Goal: Transaction & Acquisition: Purchase product/service

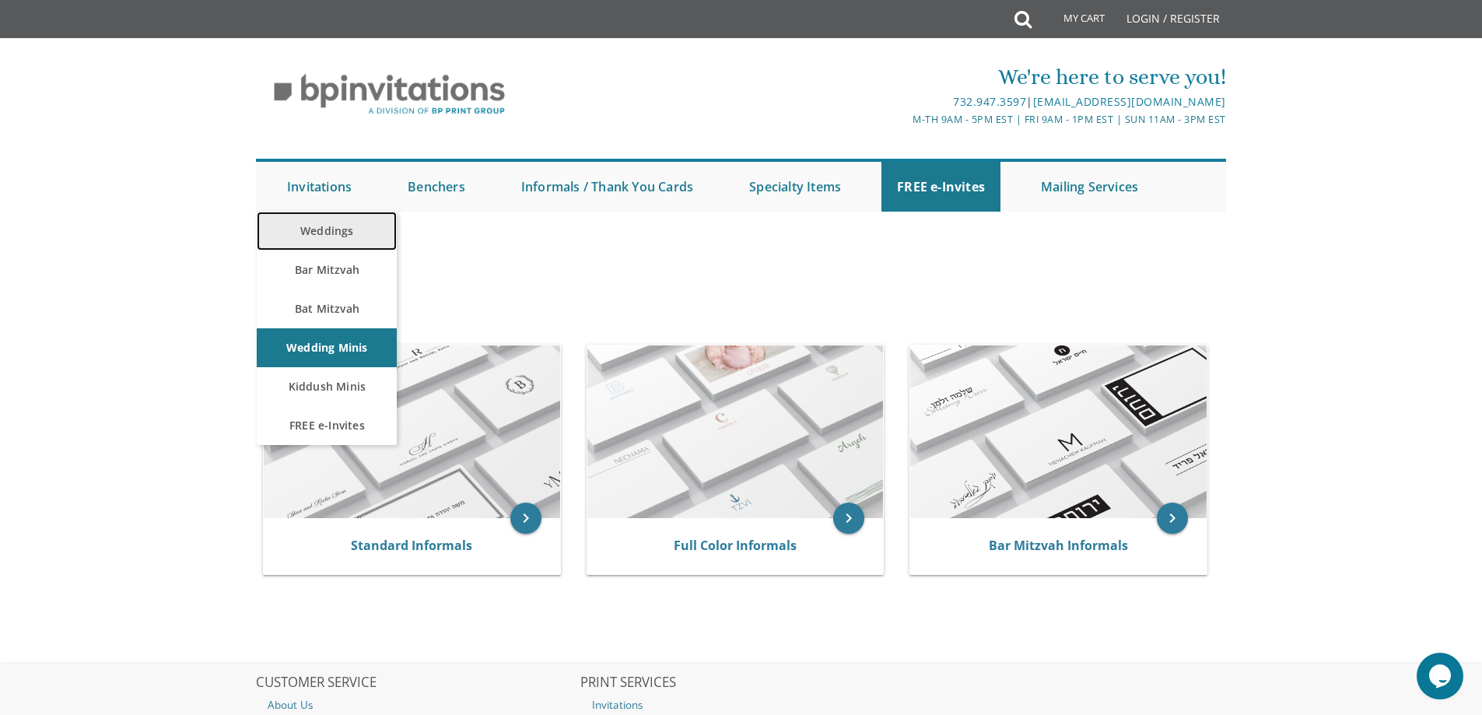
click at [334, 231] on link "Weddings" at bounding box center [327, 231] width 140 height 39
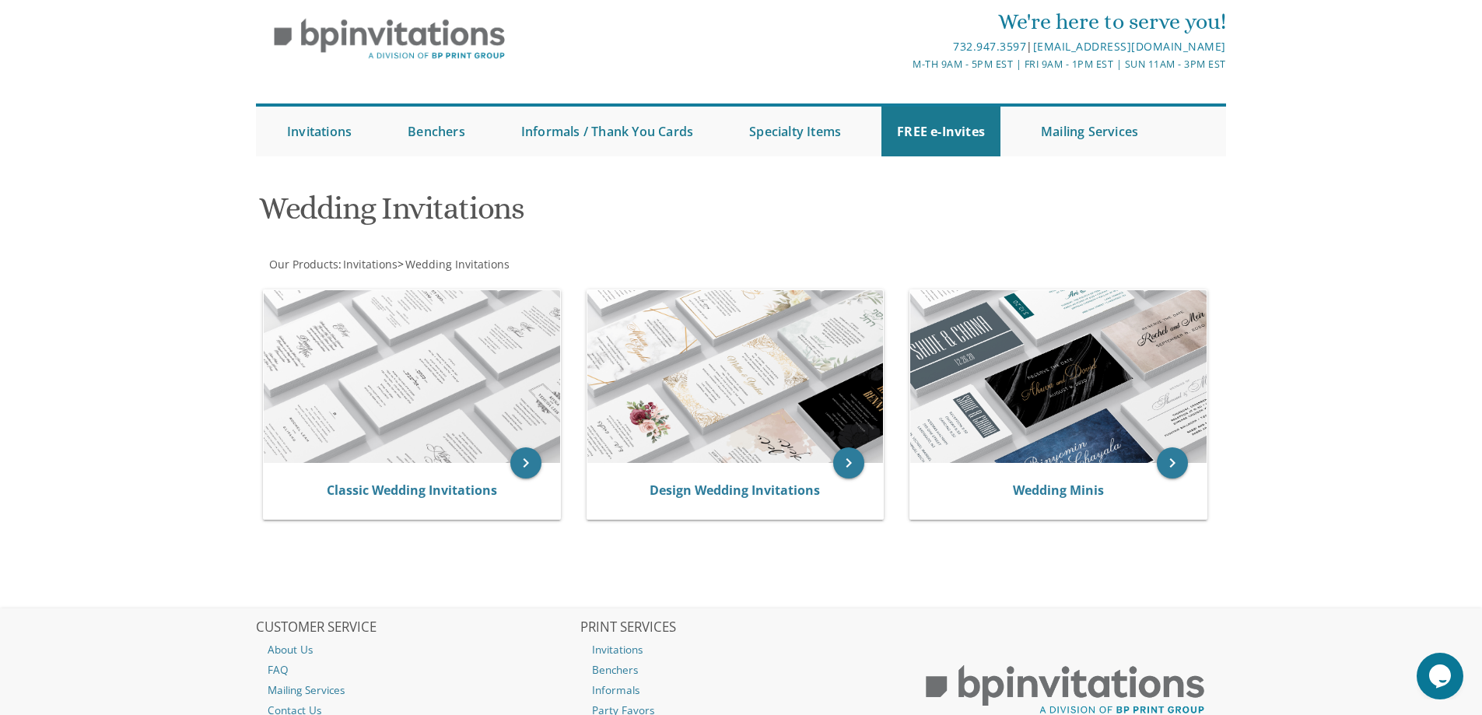
scroll to position [33, 0]
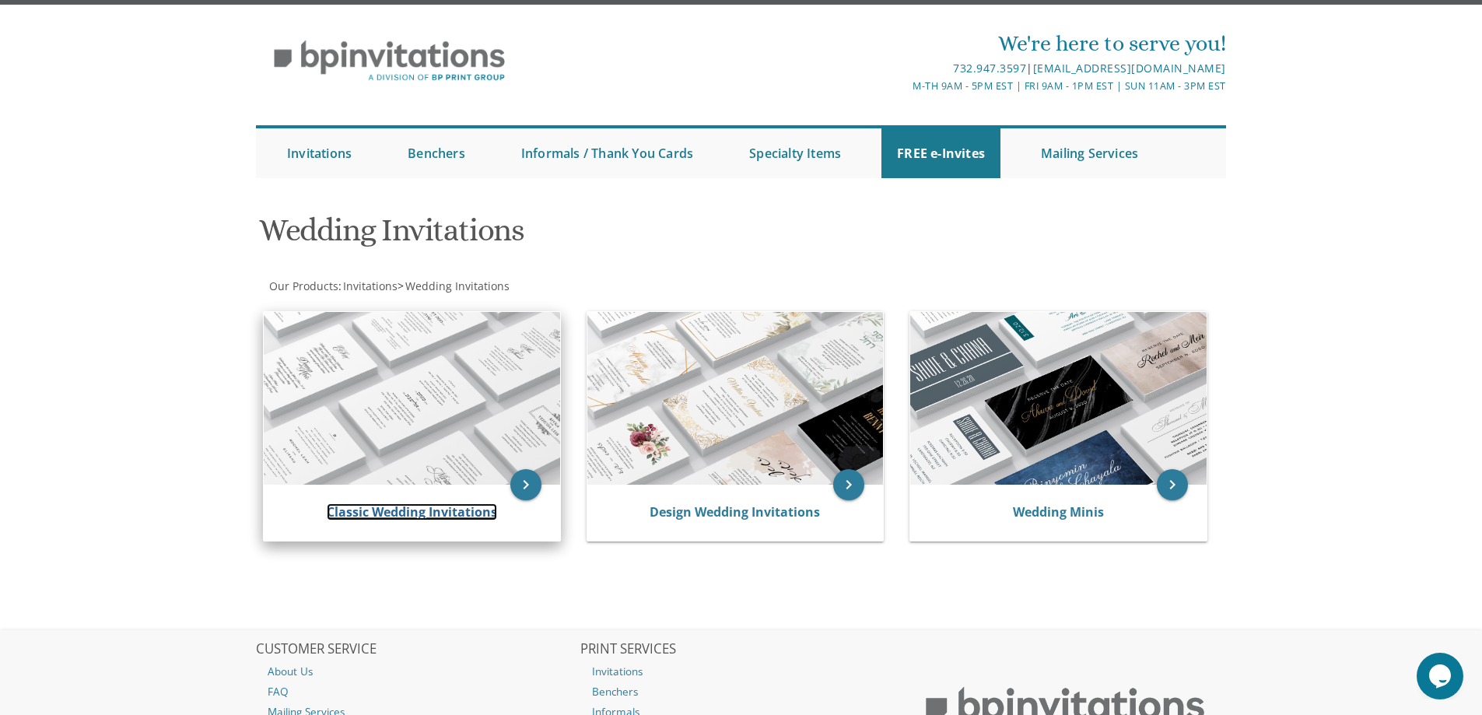
click at [409, 514] on link "Classic Wedding Invitations" at bounding box center [412, 511] width 170 height 17
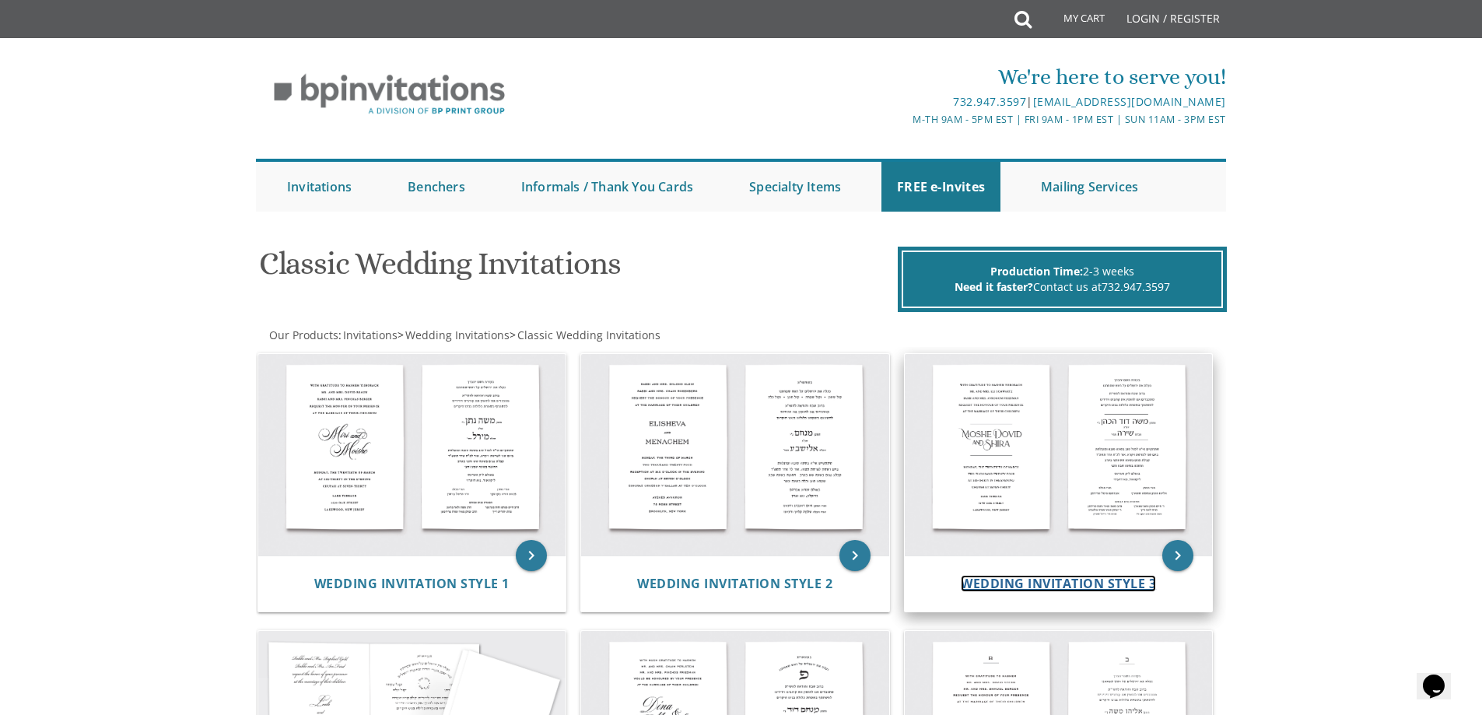
click at [1010, 576] on span "Wedding Invitation Style 3" at bounding box center [1058, 583] width 195 height 17
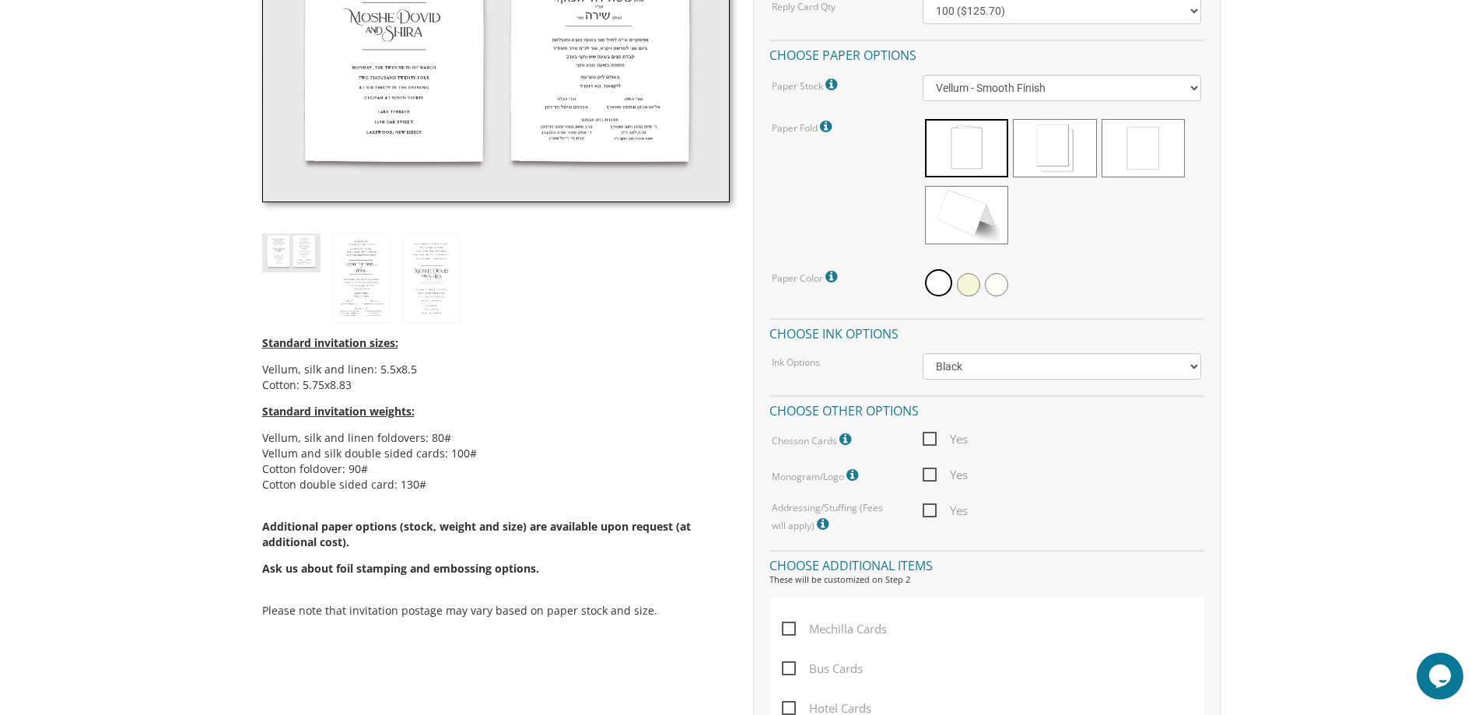
scroll to position [623, 0]
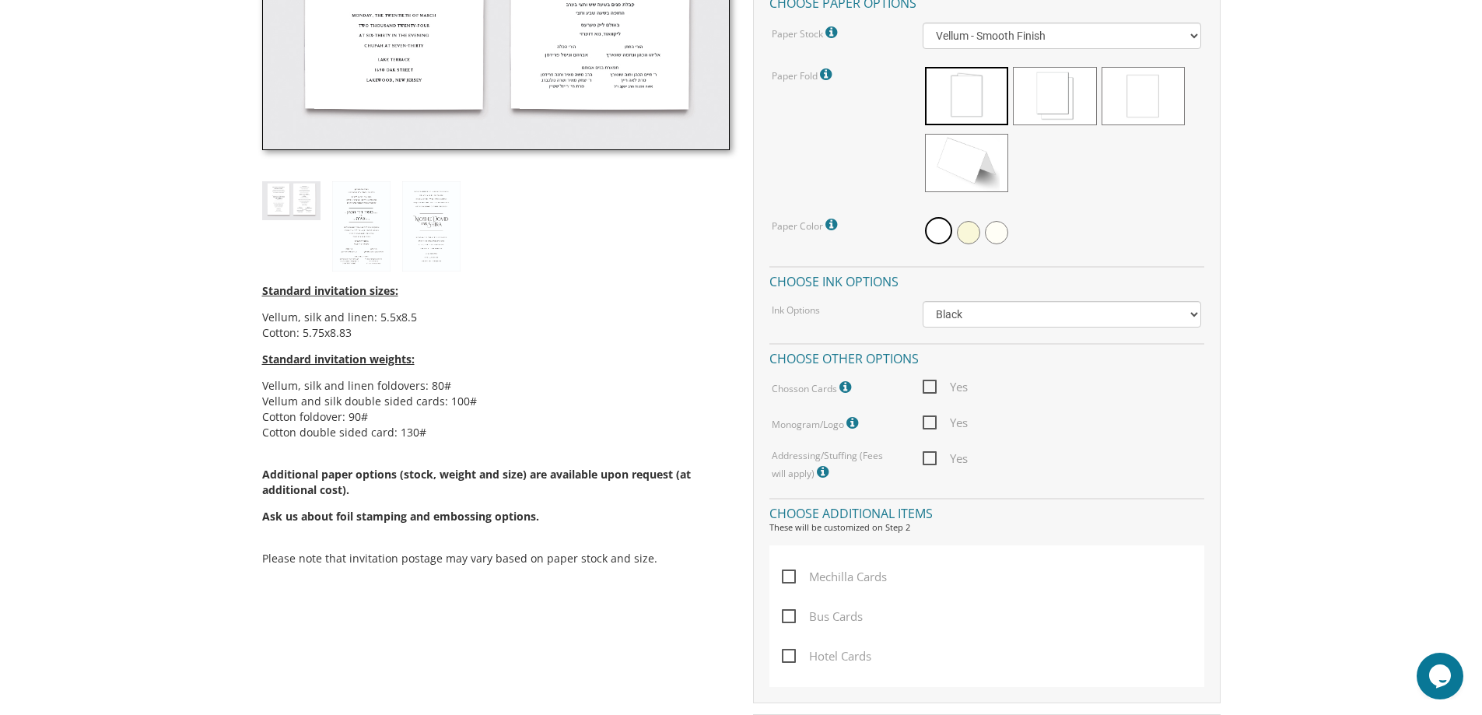
click at [792, 575] on span "Mechilla Cards" at bounding box center [834, 576] width 105 height 19
click at [792, 575] on input "Mechilla Cards" at bounding box center [787, 575] width 10 height 10
checkbox input "true"
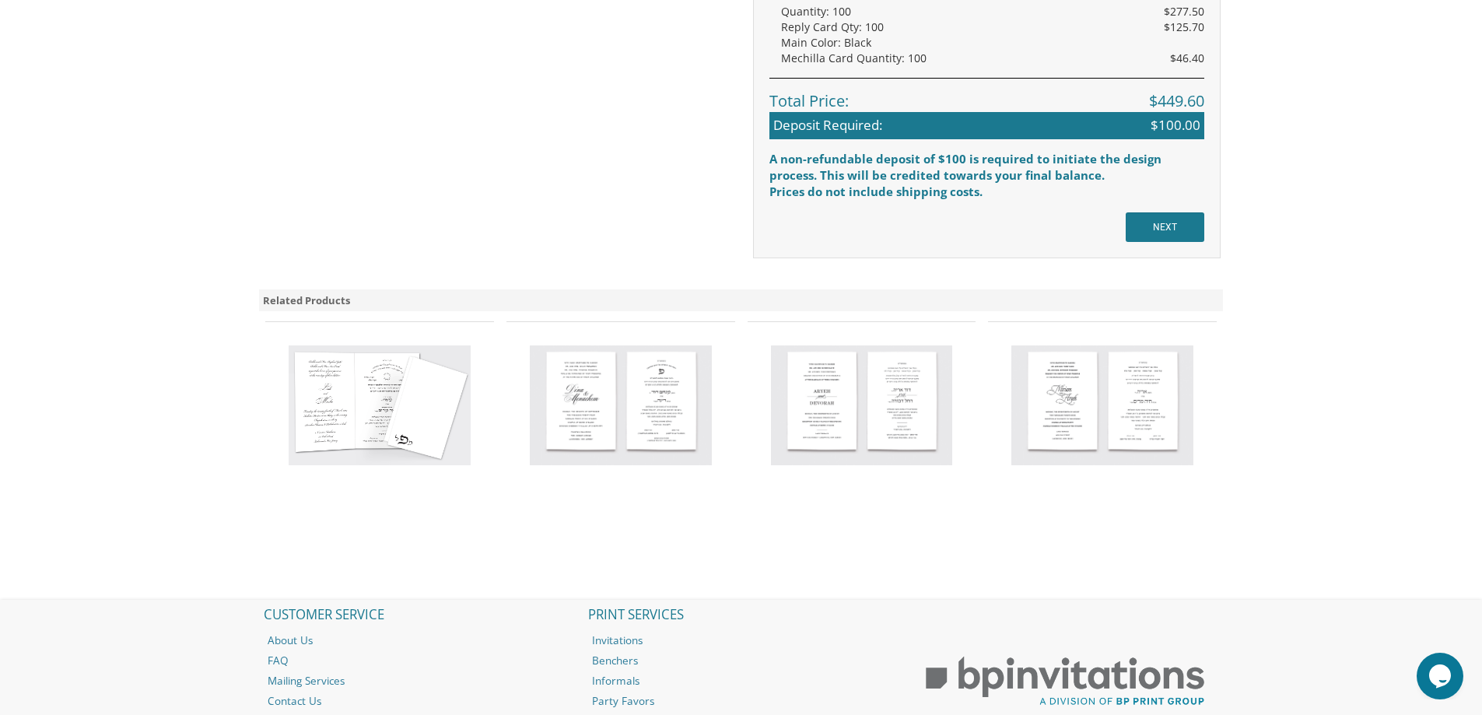
scroll to position [1478, 0]
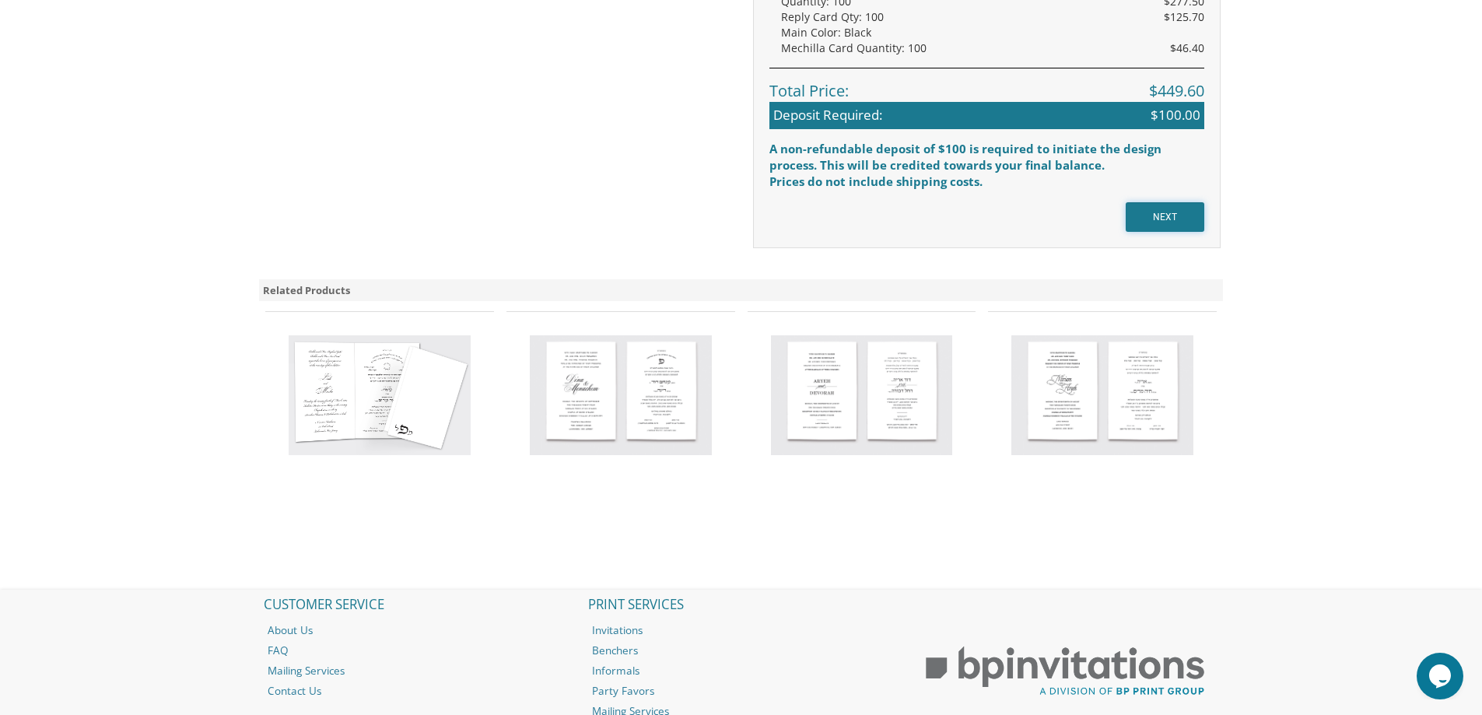
click at [1173, 216] on input "NEXT" at bounding box center [1165, 217] width 79 height 30
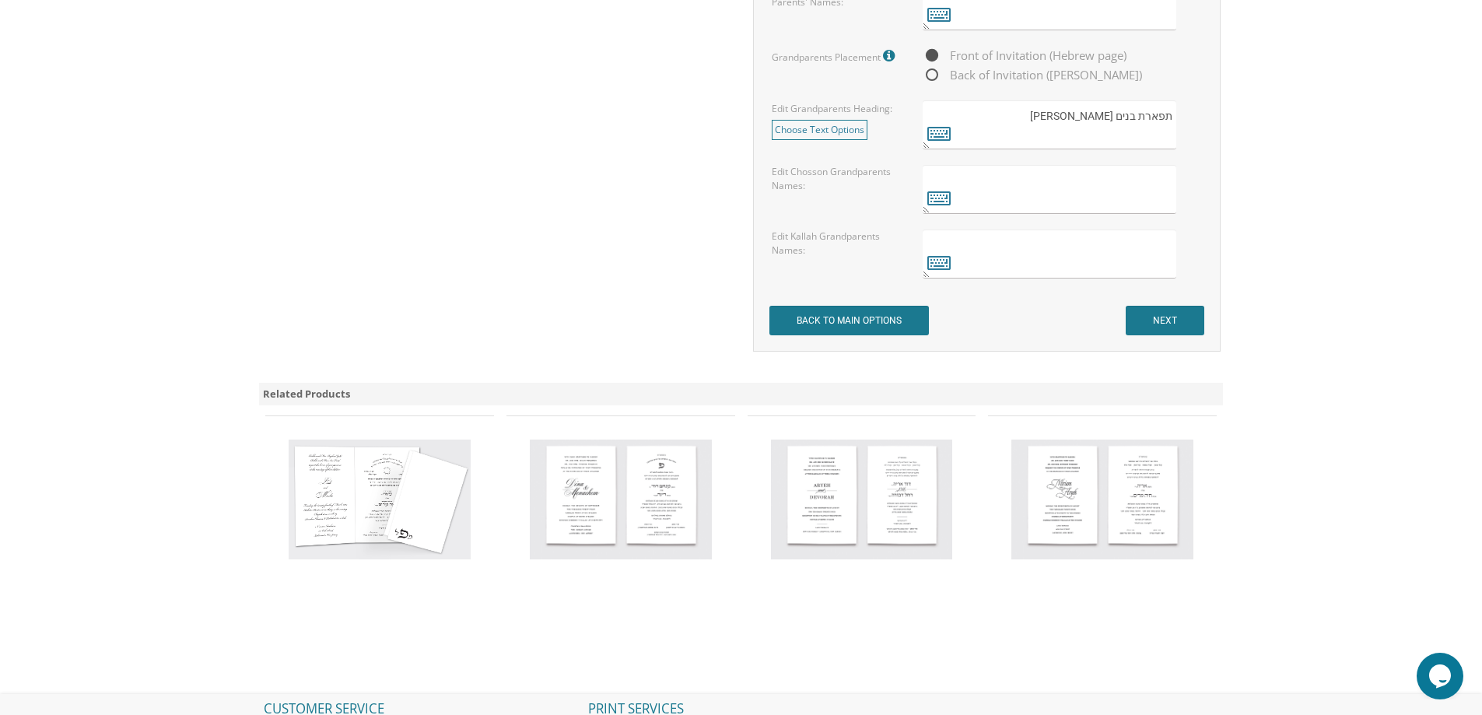
scroll to position [1323, 0]
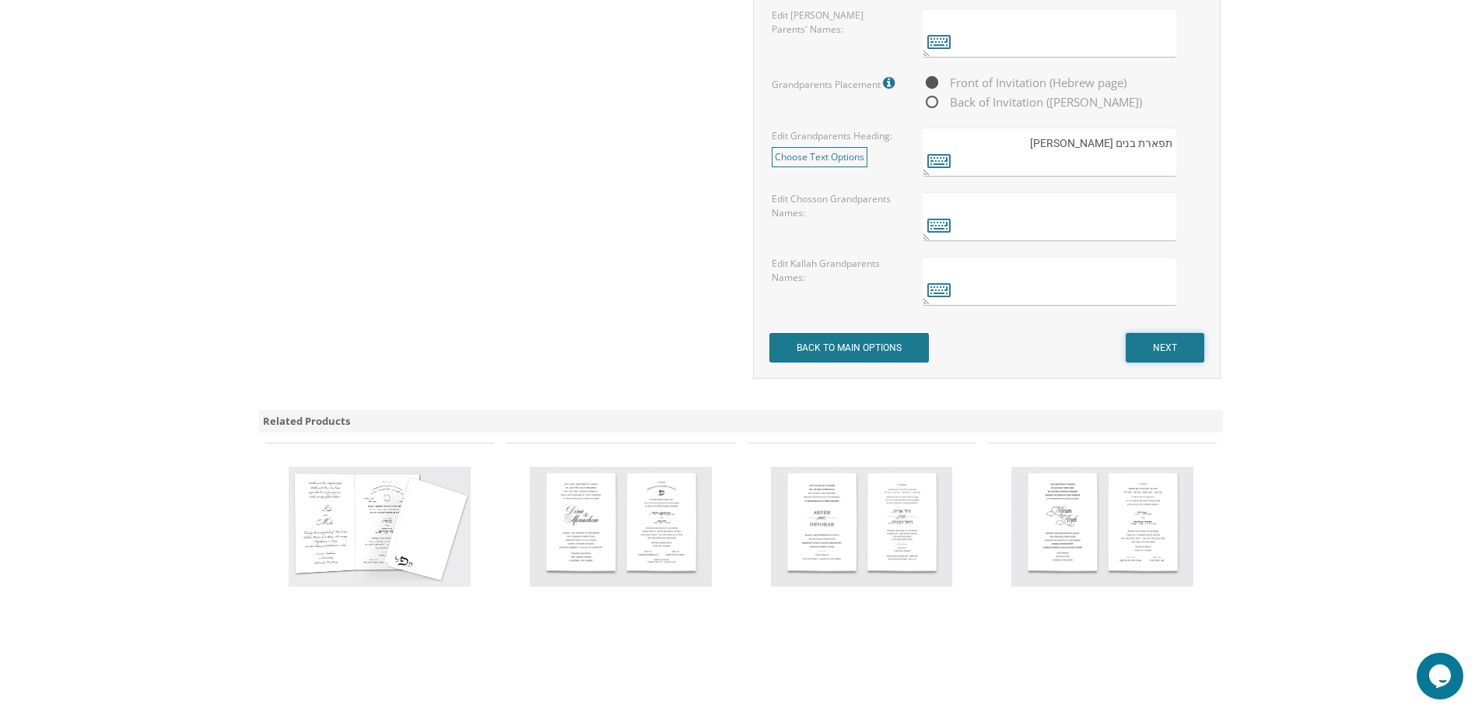
click at [1150, 352] on input "NEXT" at bounding box center [1165, 348] width 79 height 30
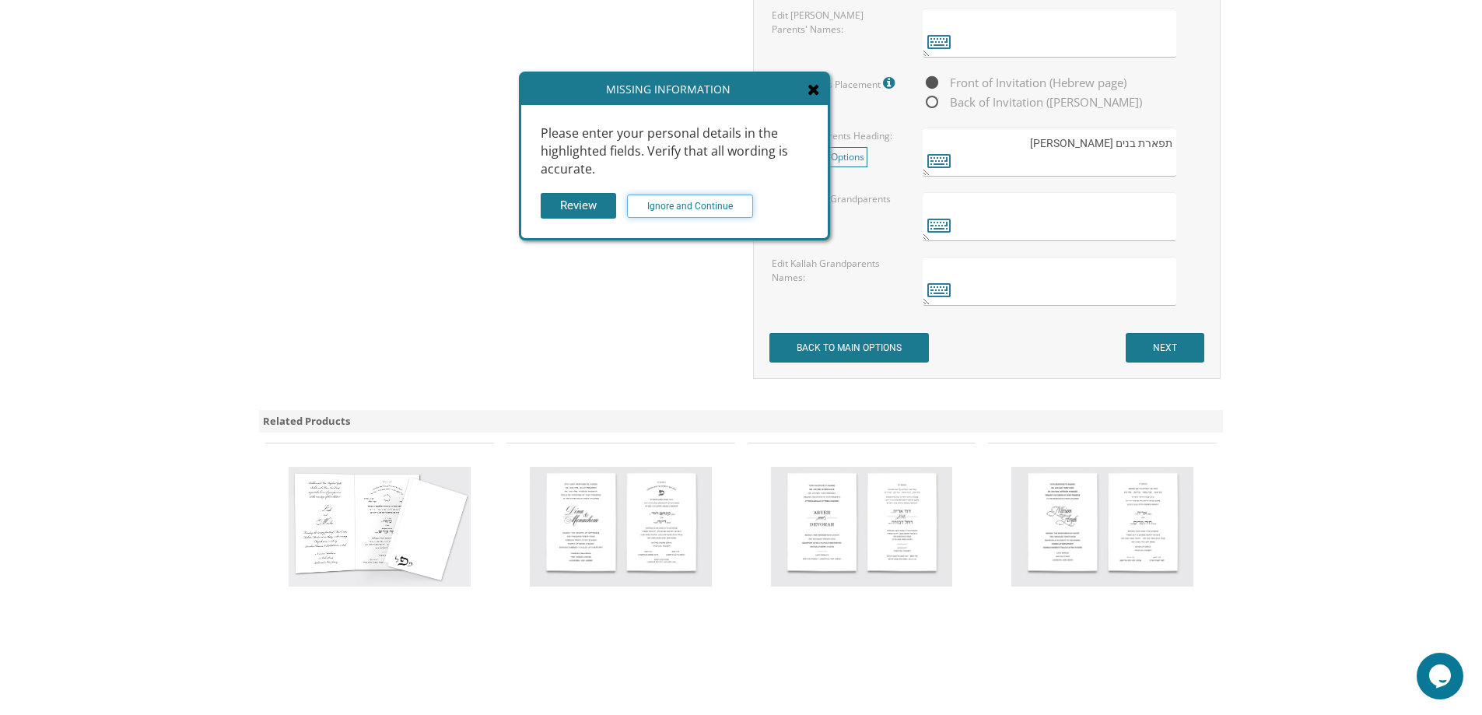
click at [714, 210] on input "Ignore and Continue" at bounding box center [690, 206] width 126 height 23
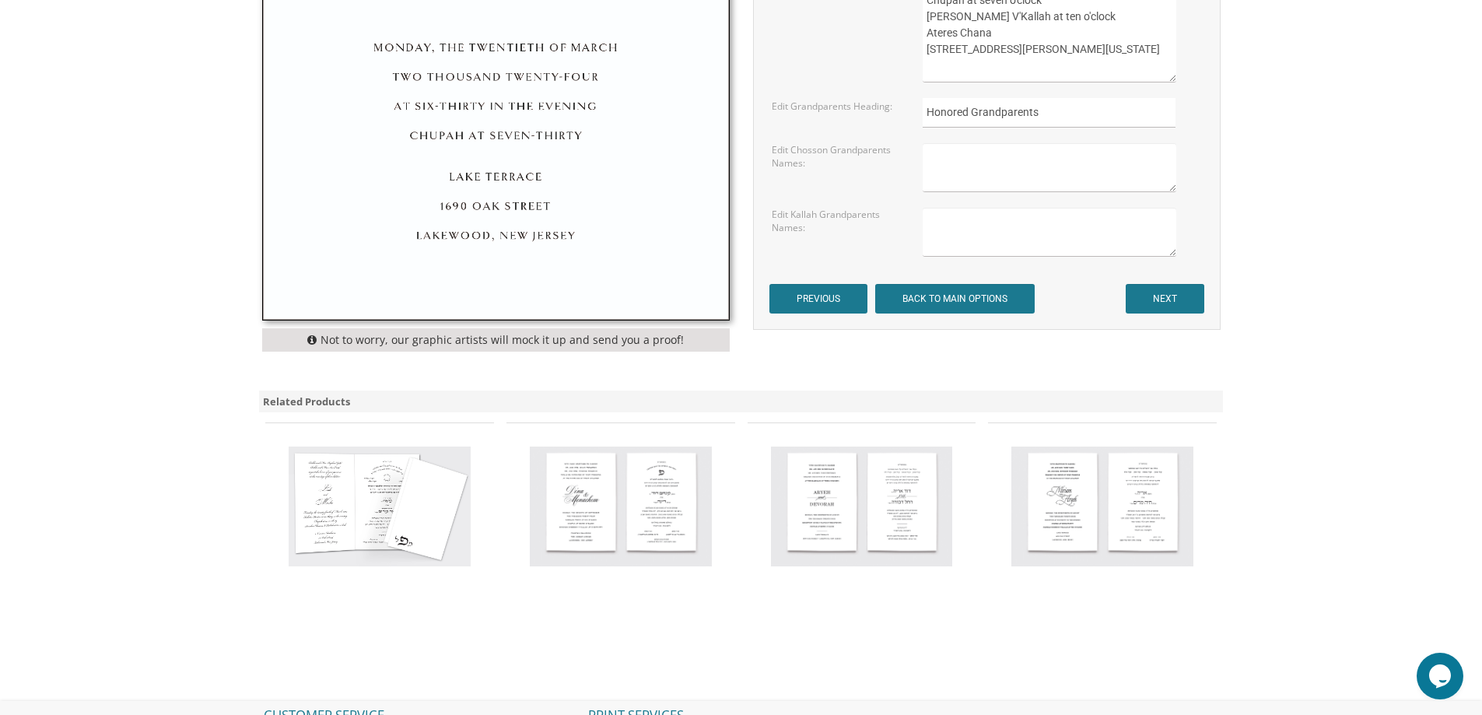
scroll to position [934, 0]
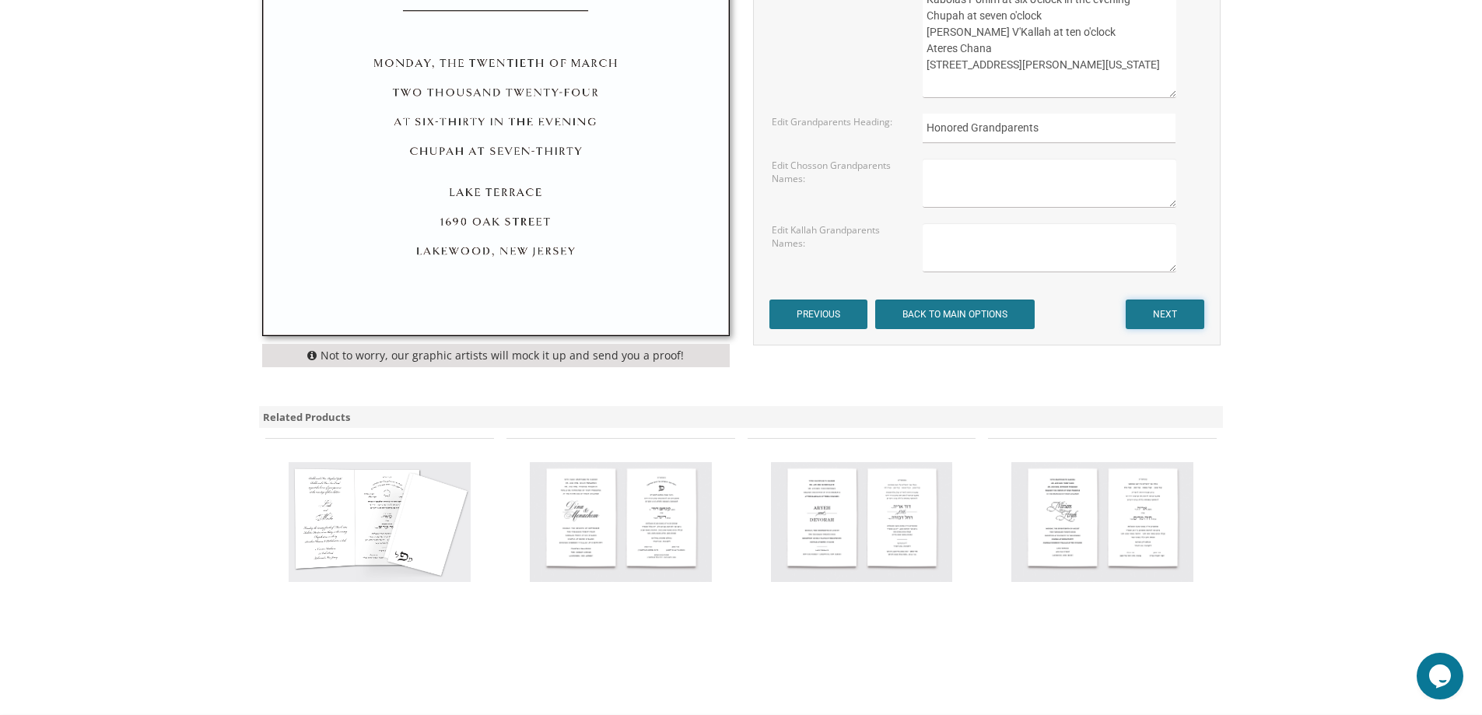
click at [1168, 313] on input "NEXT" at bounding box center [1165, 315] width 79 height 30
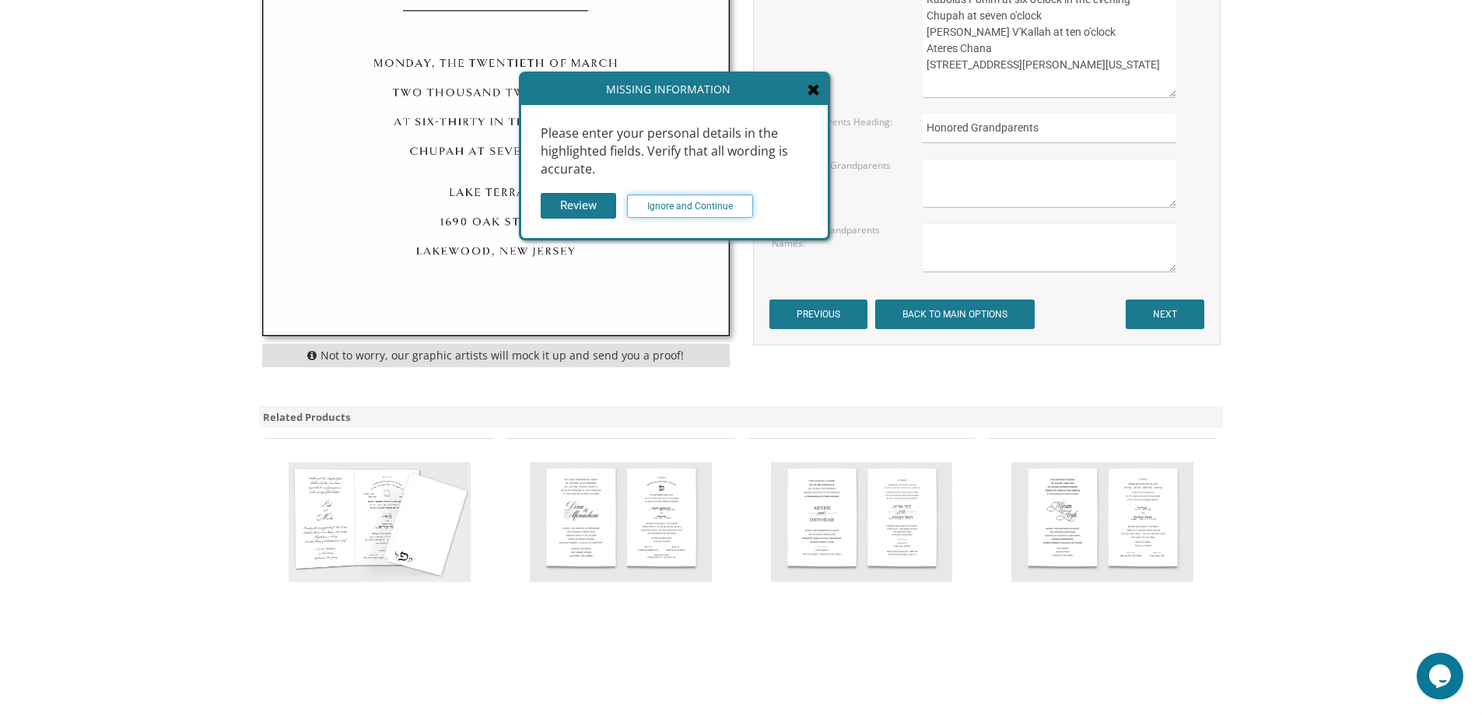
click at [743, 203] on input "Ignore and Continue" at bounding box center [690, 206] width 126 height 23
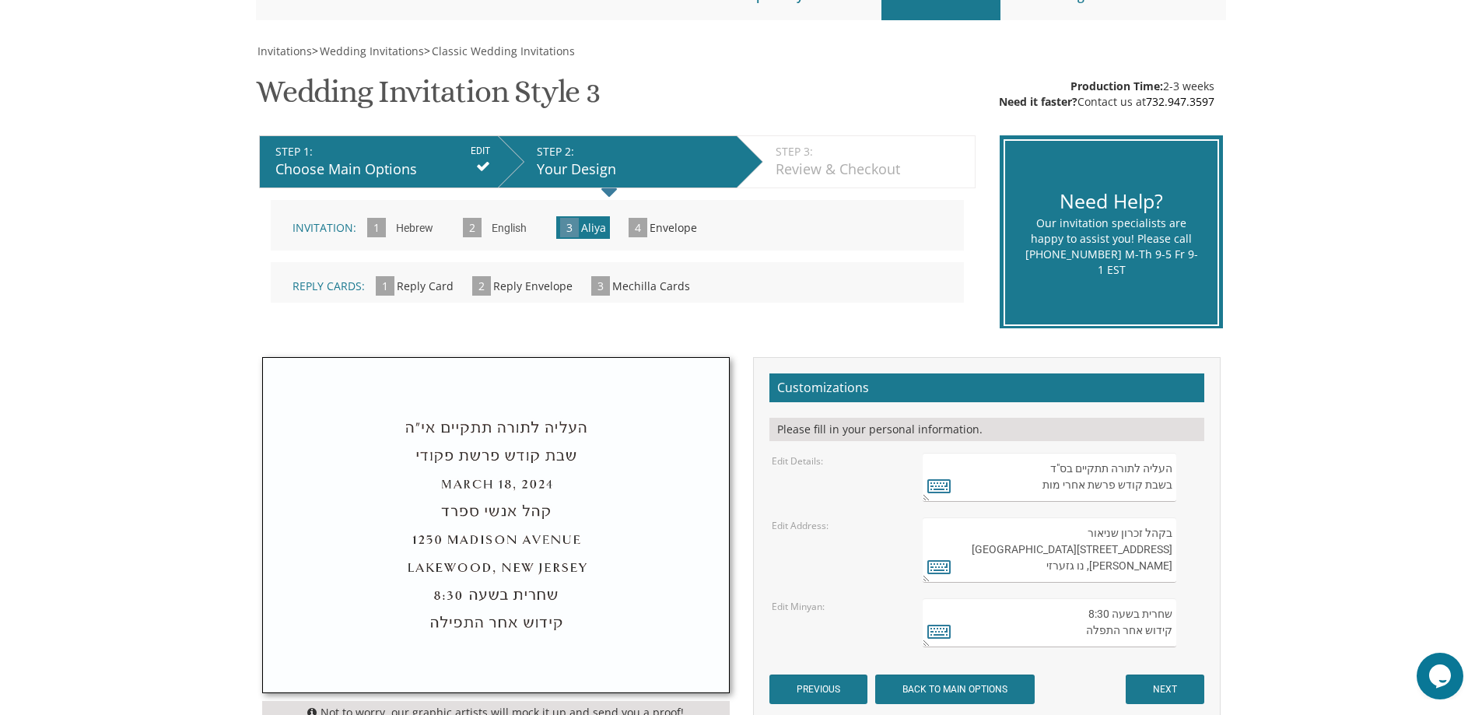
scroll to position [389, 0]
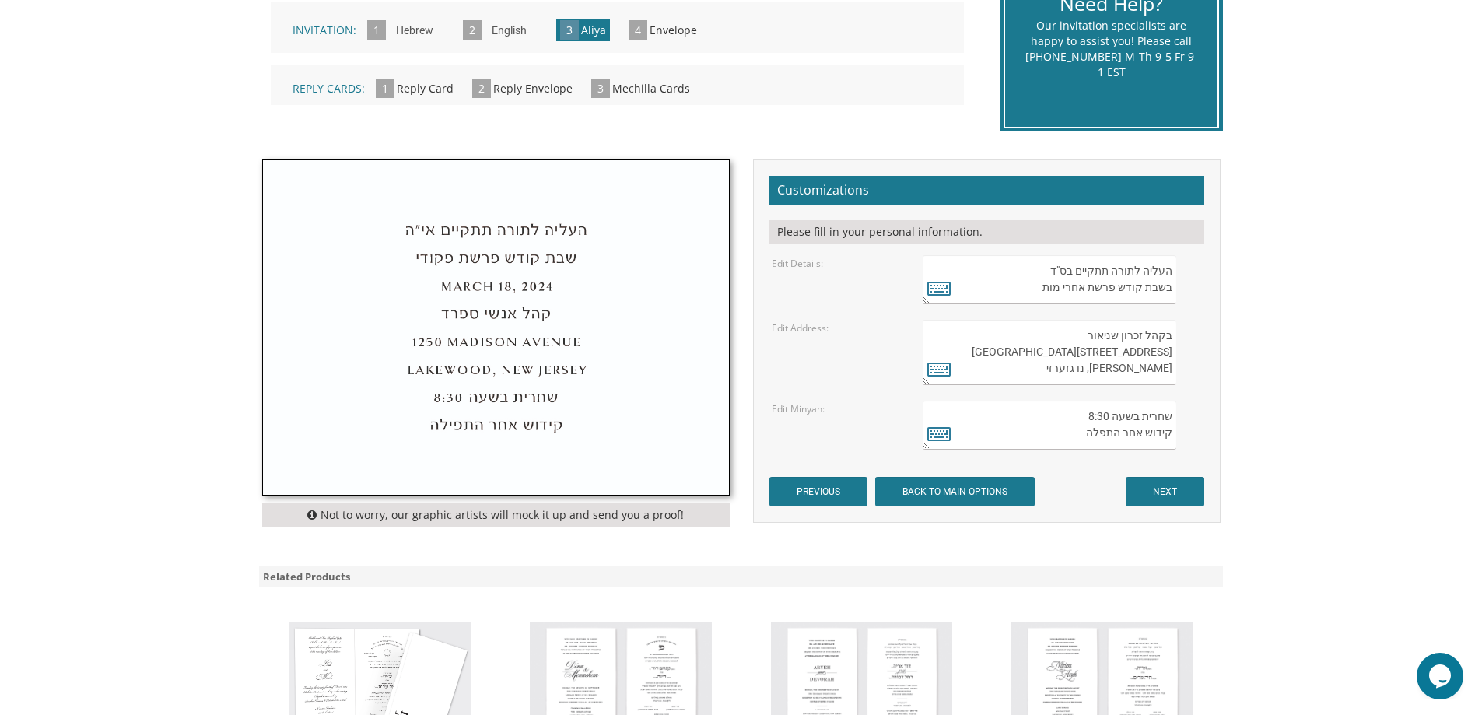
click at [637, 93] on span "Mechilla Cards" at bounding box center [651, 88] width 78 height 15
click at [591, 91] on span "3" at bounding box center [600, 88] width 19 height 19
click at [593, 91] on span "3" at bounding box center [600, 88] width 19 height 19
click at [1176, 496] on input "NEXT" at bounding box center [1165, 492] width 79 height 30
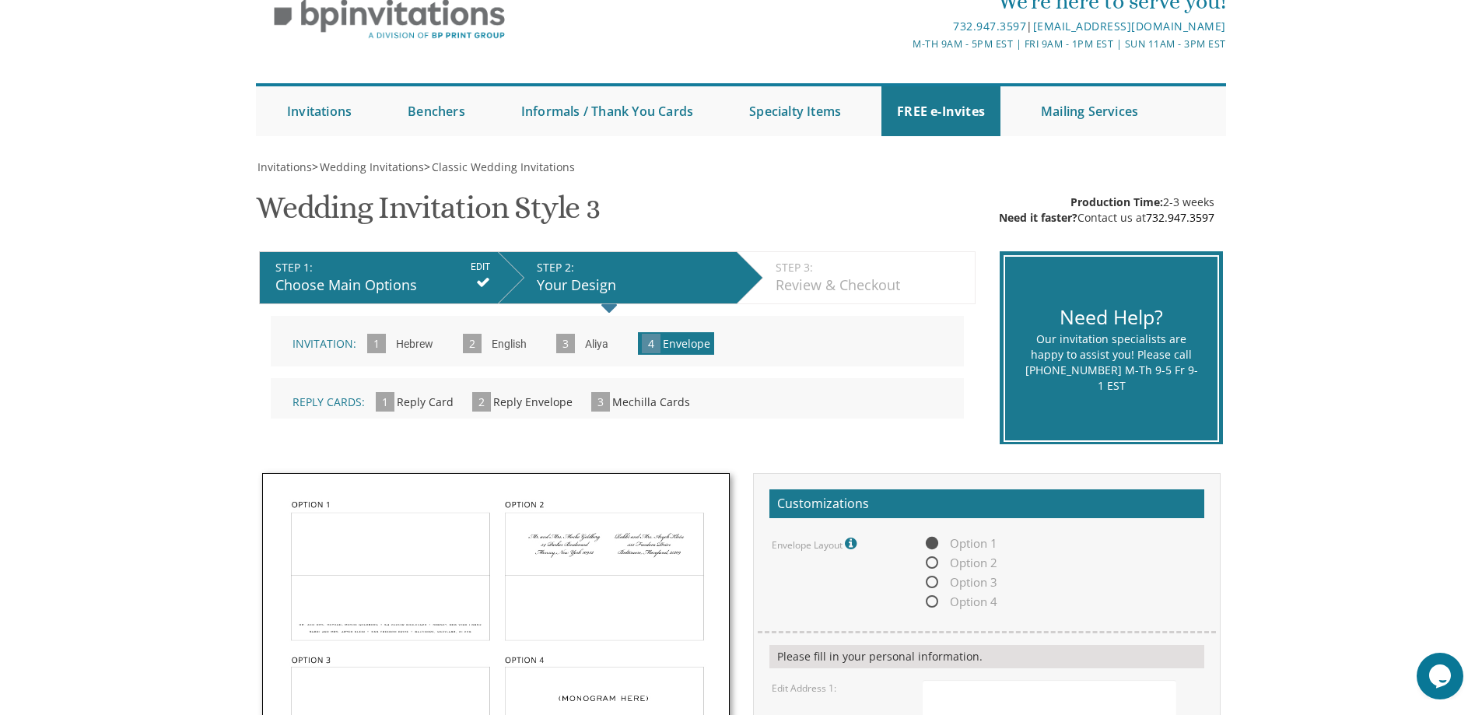
scroll to position [311, 0]
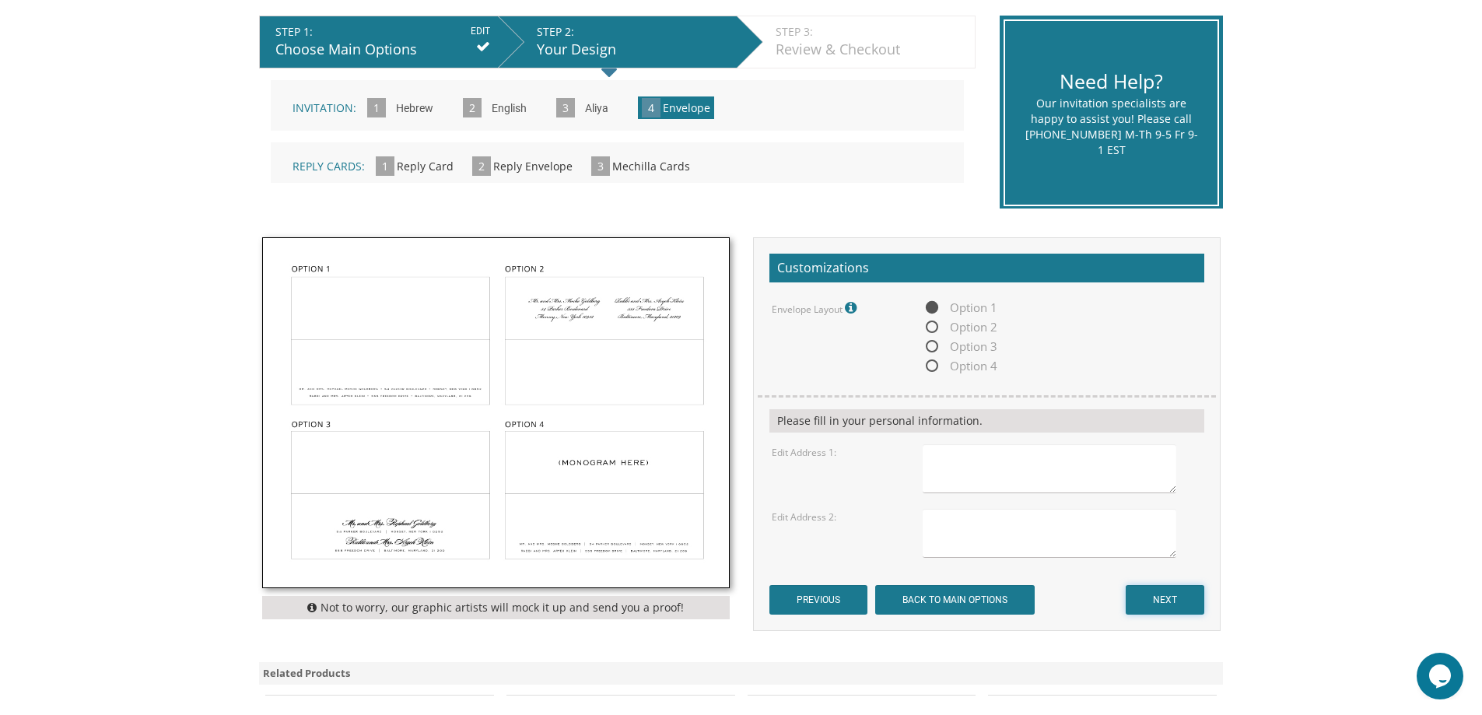
click at [1161, 601] on input "NEXT" at bounding box center [1165, 600] width 79 height 30
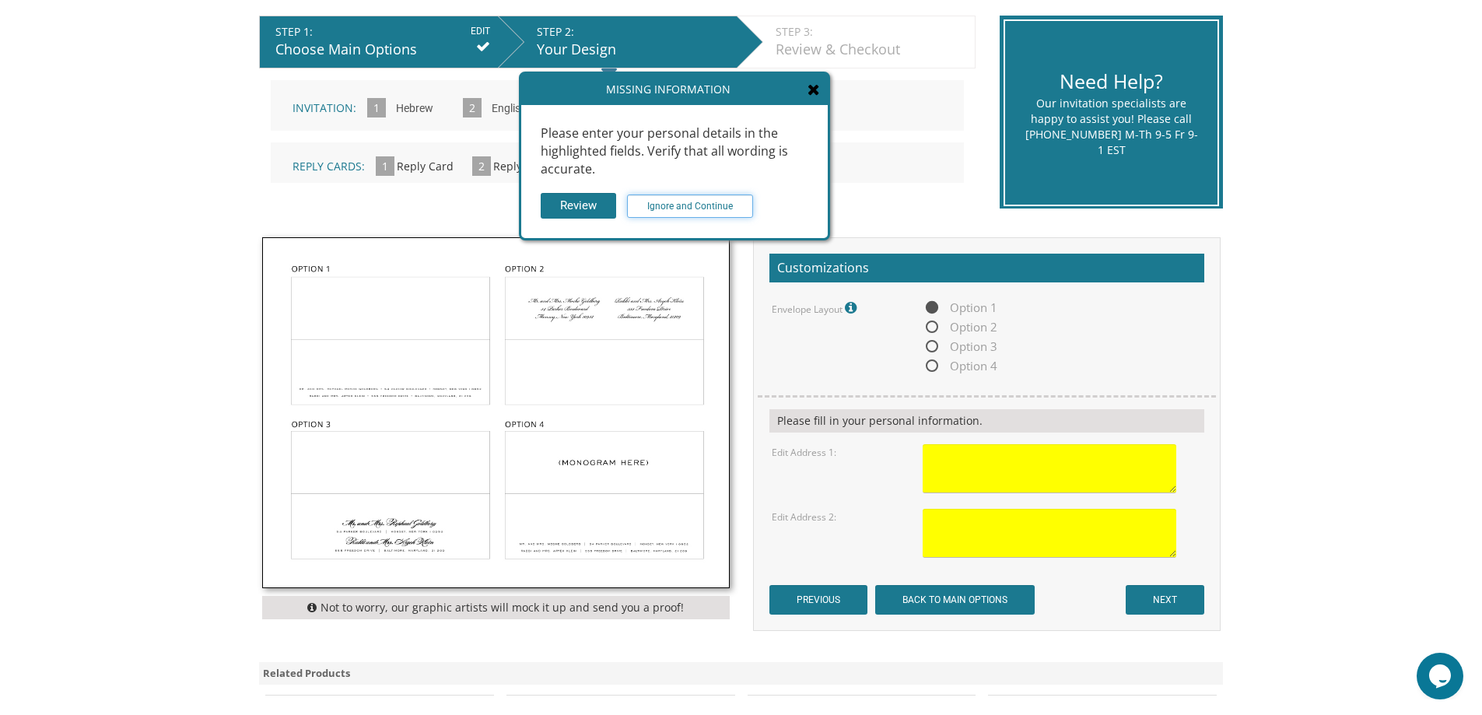
click at [708, 211] on input "Ignore and Continue" at bounding box center [690, 206] width 126 height 23
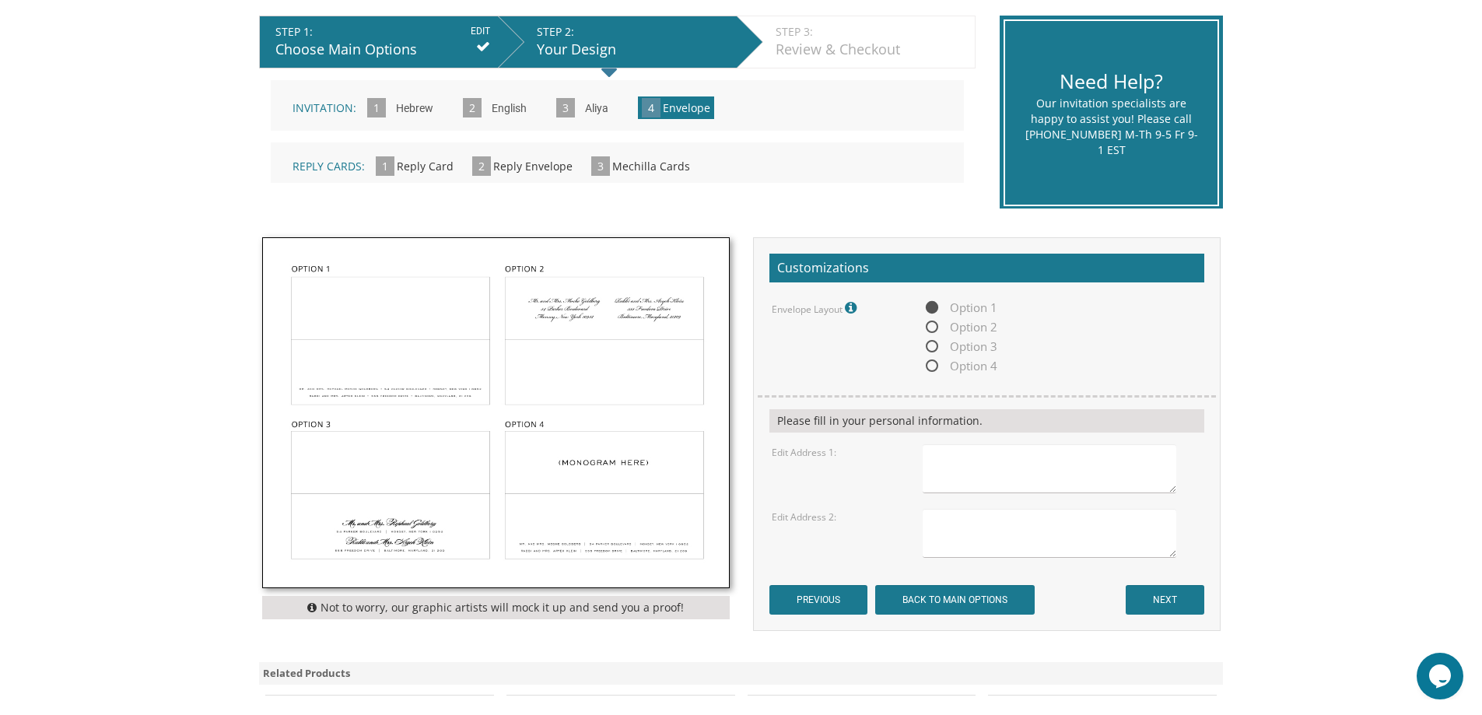
scroll to position [545, 0]
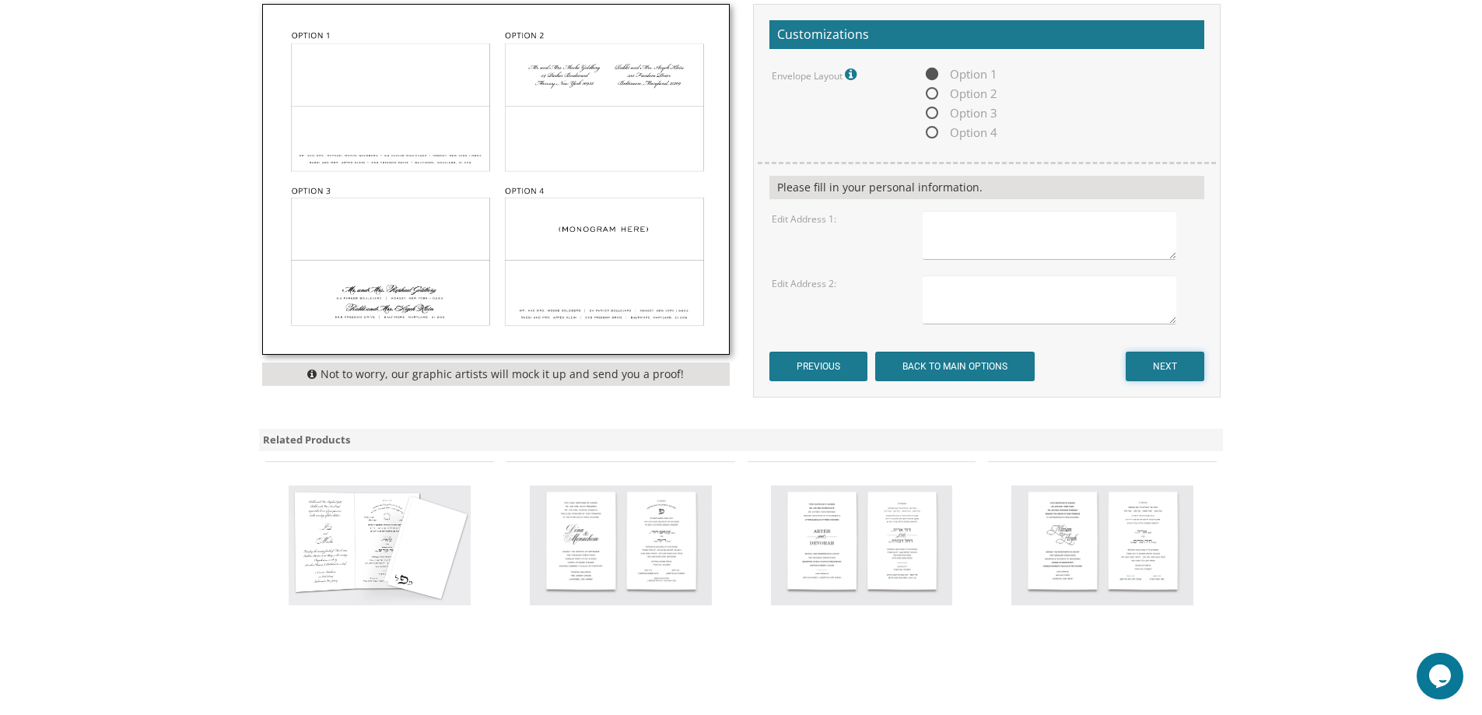
click at [1171, 369] on input "NEXT" at bounding box center [1165, 367] width 79 height 30
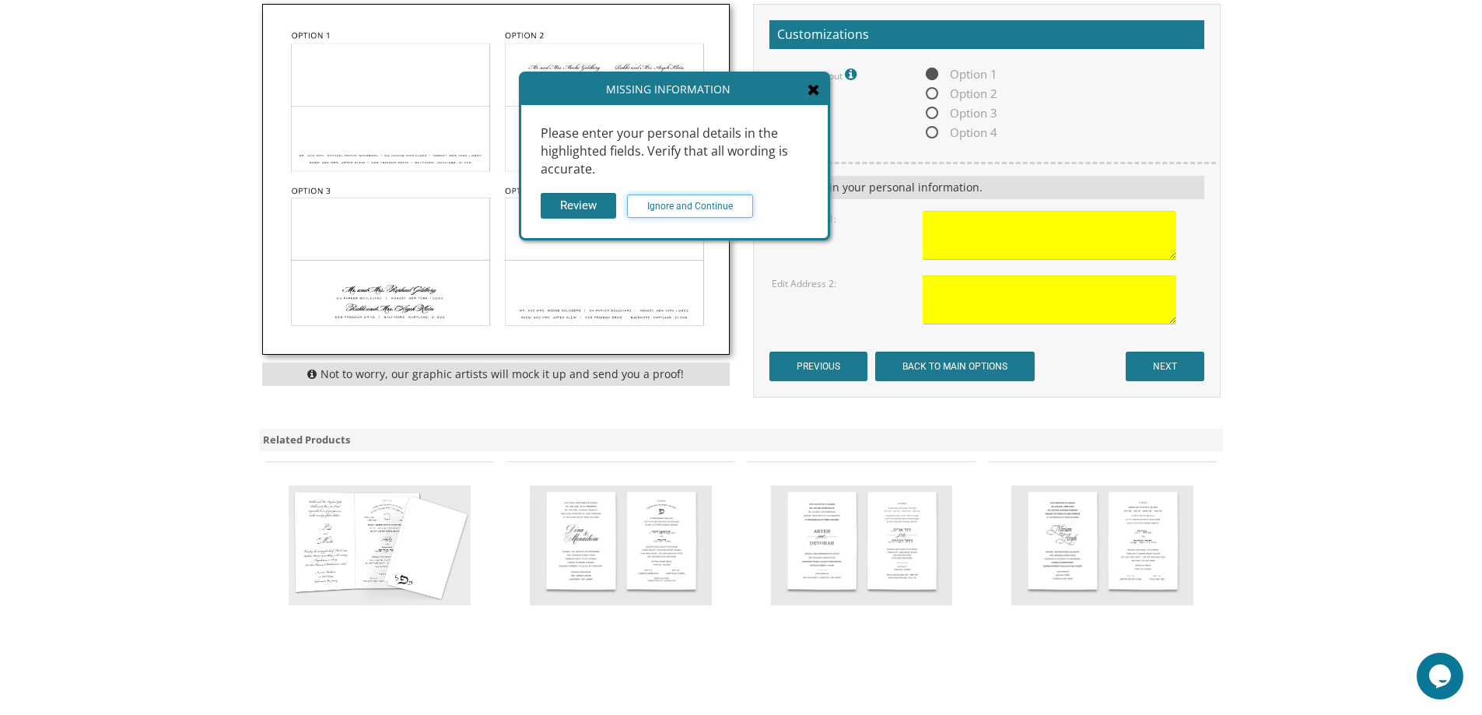
click at [729, 202] on input "Ignore and Continue" at bounding box center [690, 206] width 126 height 23
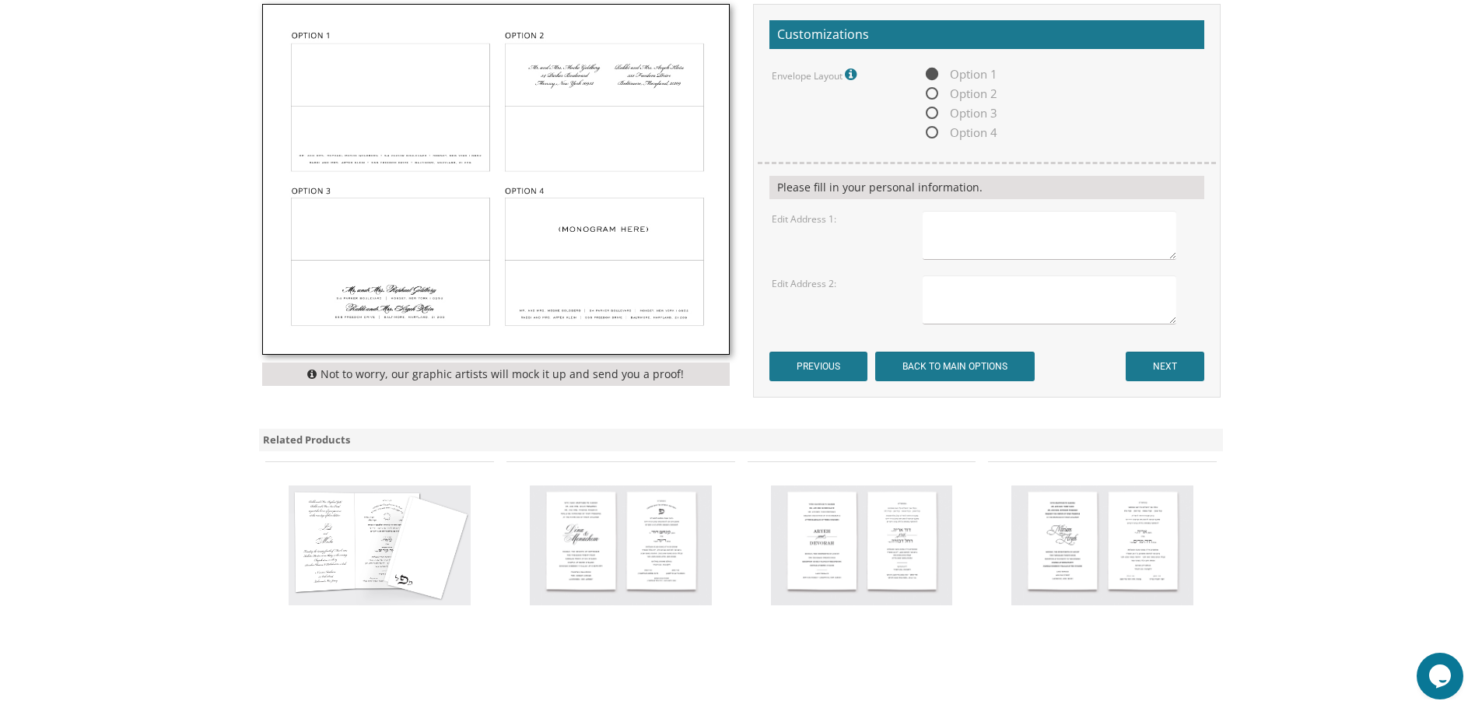
click at [1002, 246] on textarea at bounding box center [1049, 235] width 253 height 49
type textarea "lkp[l ;l""
click at [1056, 300] on textarea at bounding box center [1049, 299] width 253 height 49
type textarea "lkmjkljkl"
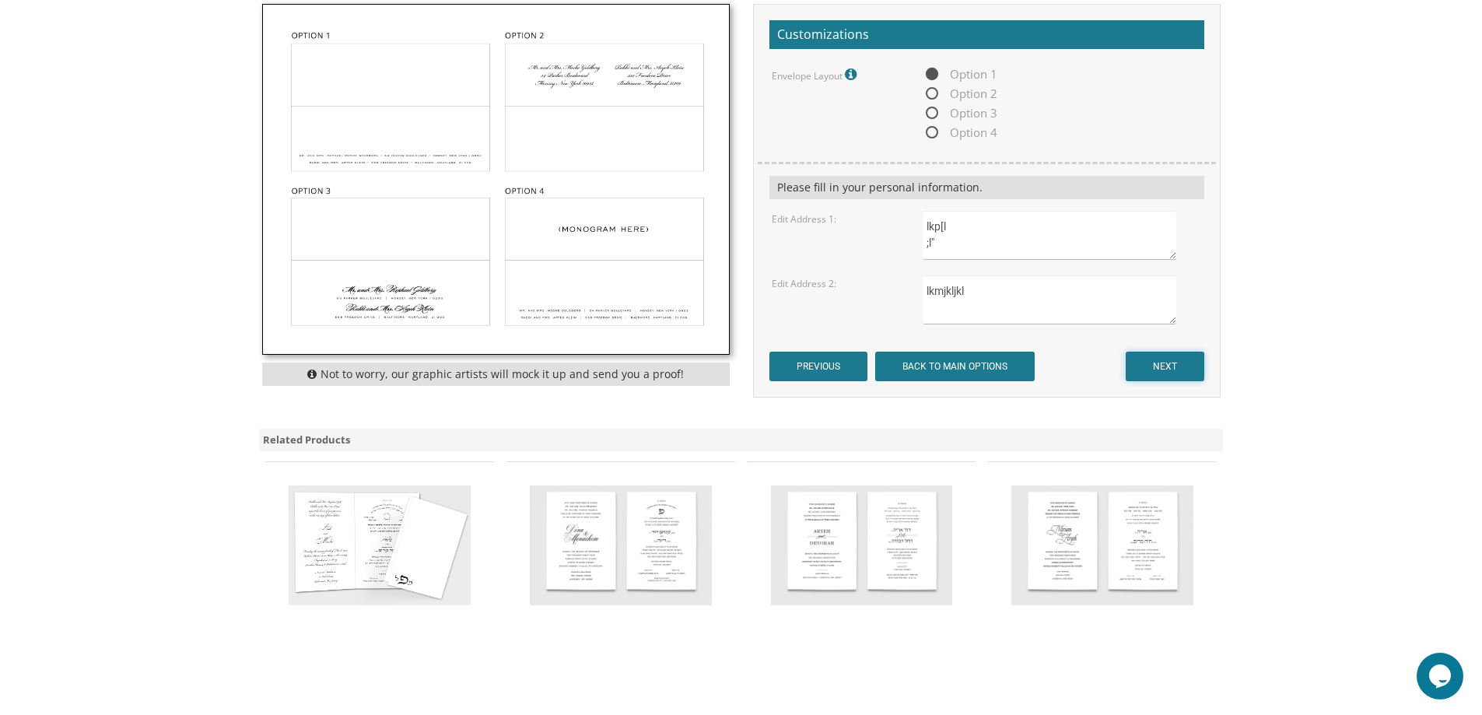
click at [1163, 373] on input "NEXT" at bounding box center [1165, 367] width 79 height 30
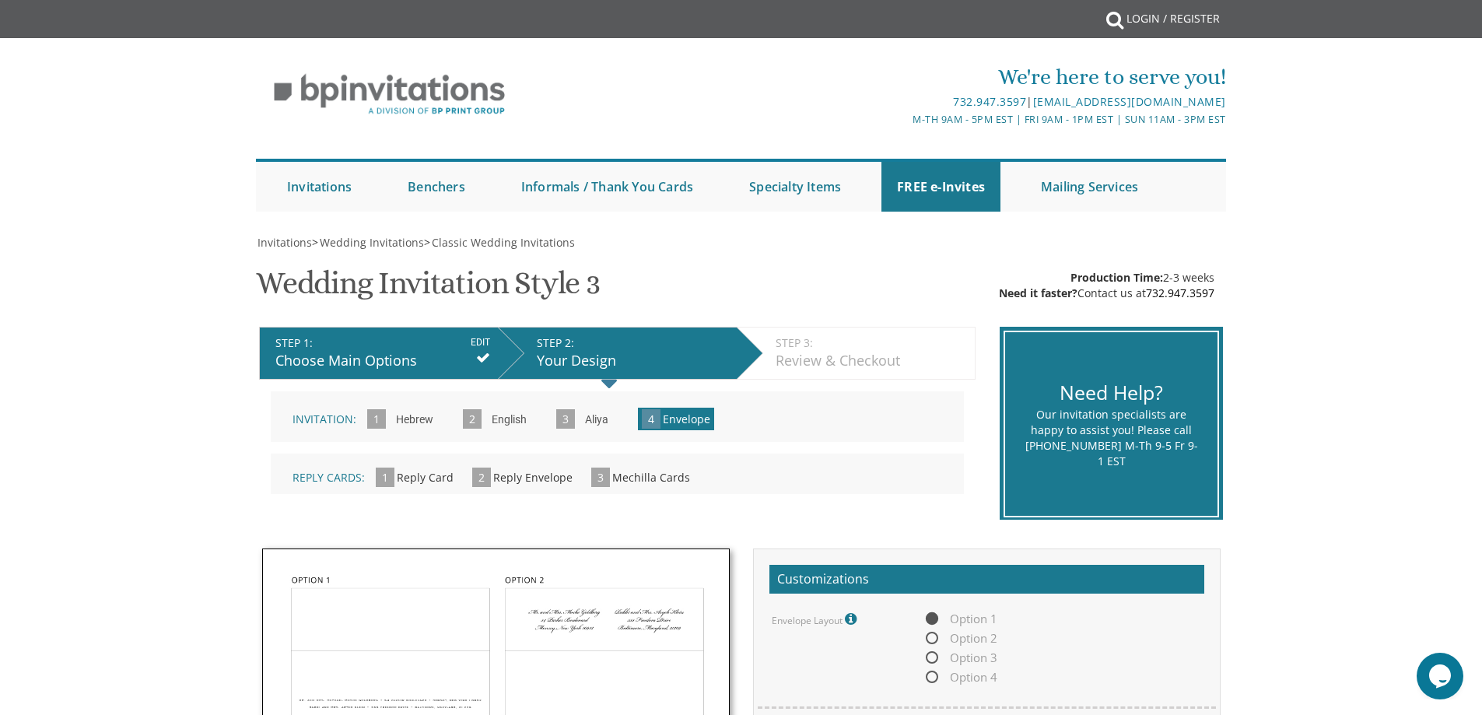
click at [359, 479] on span "Reply Cards:" at bounding box center [329, 477] width 72 height 15
drag, startPoint x: 400, startPoint y: 478, endPoint x: 449, endPoint y: 478, distance: 49.0
click at [432, 478] on span "Reply Card" at bounding box center [425, 477] width 57 height 15
drag, startPoint x: 515, startPoint y: 481, endPoint x: 532, endPoint y: 479, distance: 17.2
click at [516, 481] on span "Reply Envelope" at bounding box center [532, 477] width 79 height 15
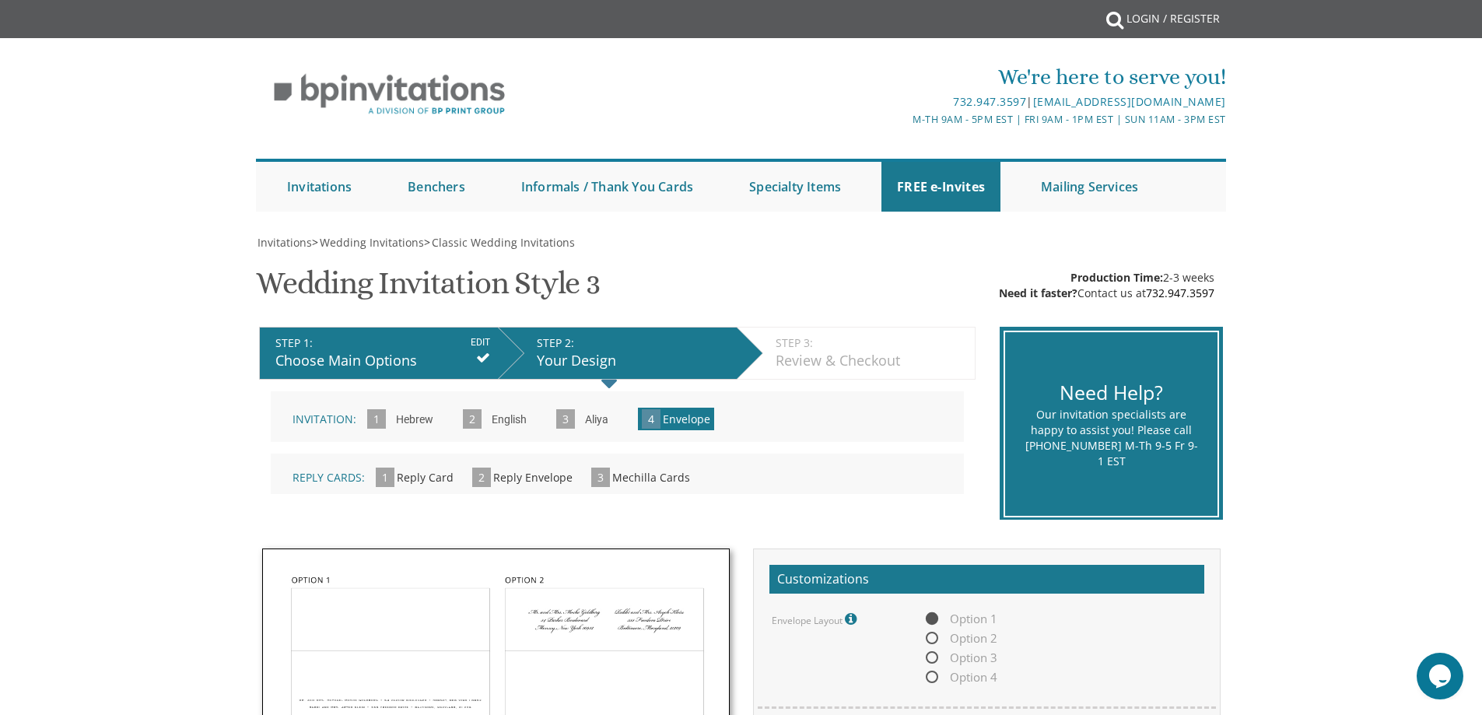
drag, startPoint x: 539, startPoint y: 479, endPoint x: 570, endPoint y: 477, distance: 30.4
click at [545, 479] on span "Reply Envelope" at bounding box center [532, 477] width 79 height 15
click at [571, 477] on div "Reply Cards: 1 Reply Card » 2 Reply Envelope » 3 Mechilla Cards »" at bounding box center [617, 474] width 693 height 40
click at [594, 477] on span "3" at bounding box center [600, 477] width 19 height 19
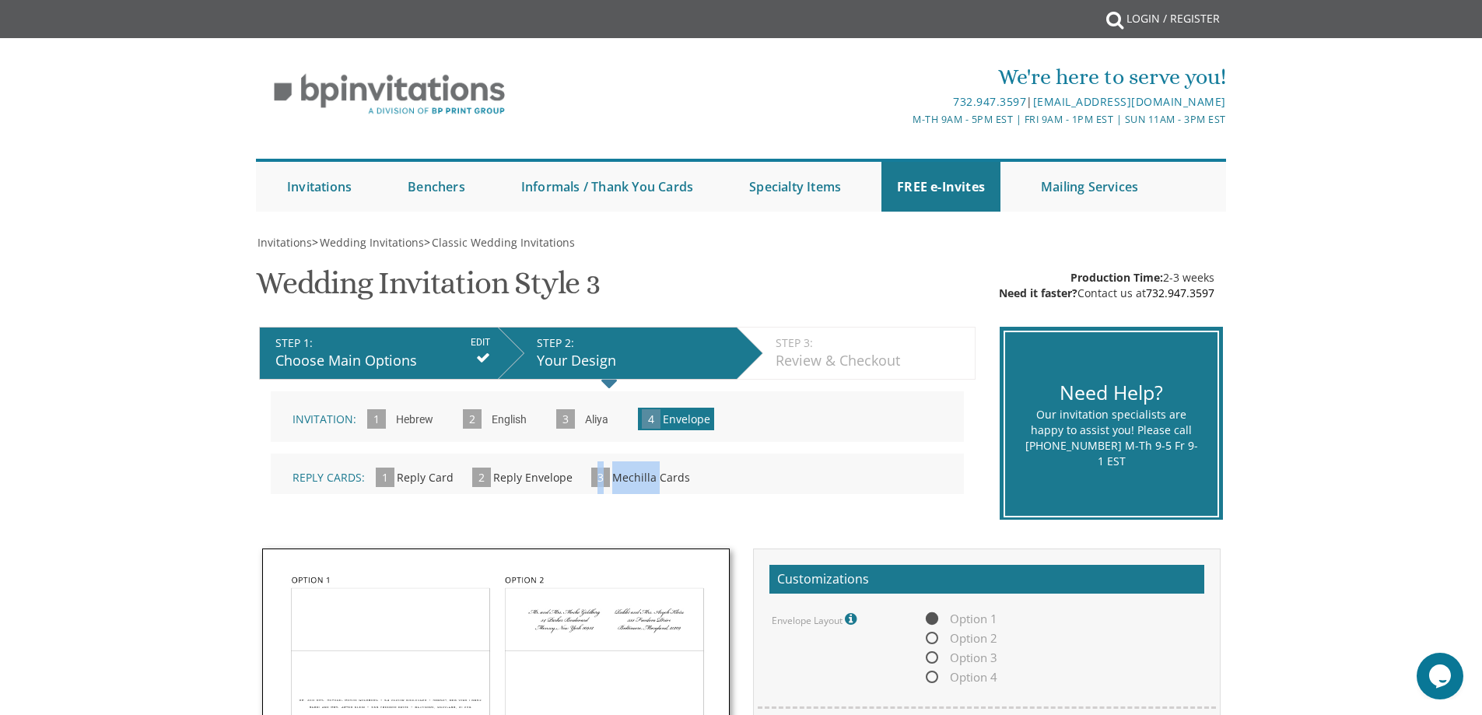
click at [594, 476] on span "3" at bounding box center [600, 477] width 19 height 19
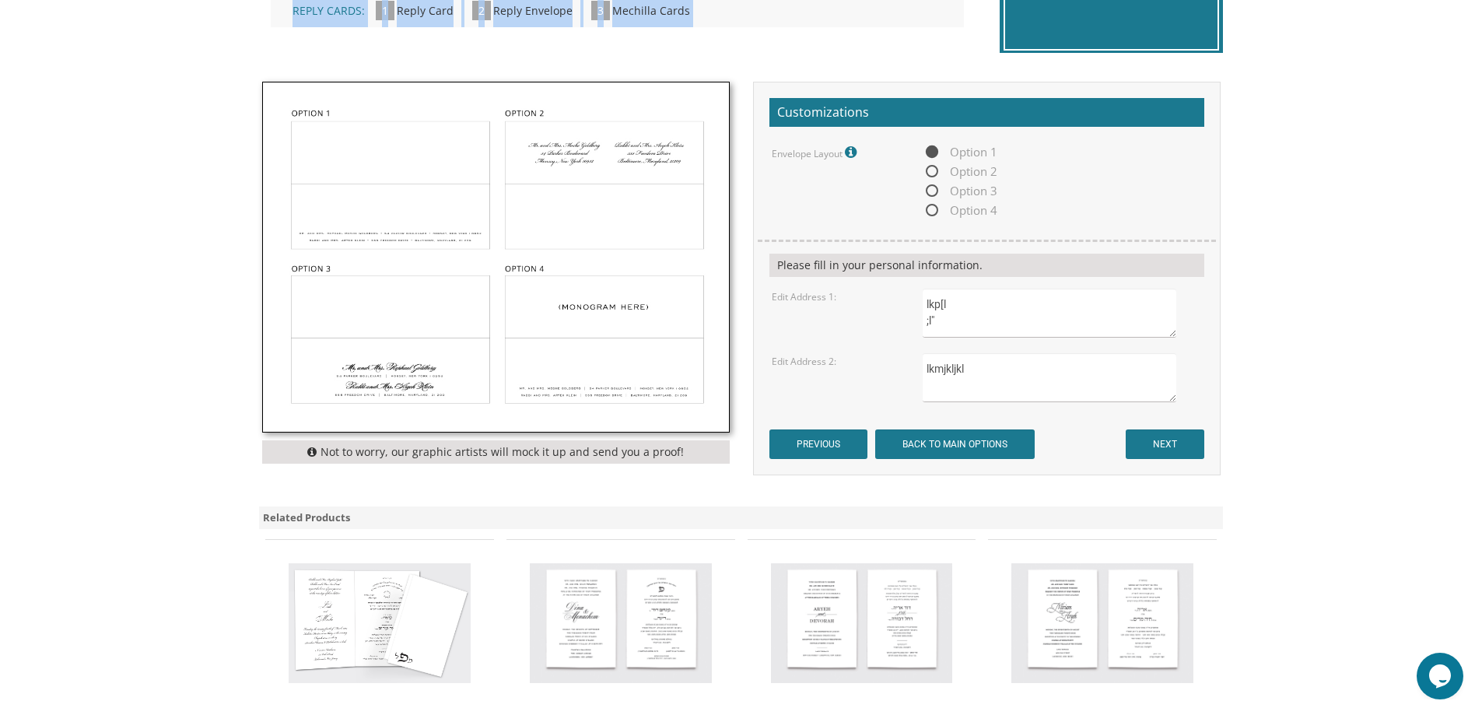
scroll to position [16, 0]
click at [1169, 437] on input "NEXT" at bounding box center [1165, 445] width 79 height 30
